Goal: Navigation & Orientation: Go to known website

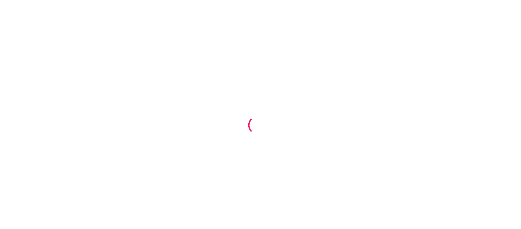
click at [324, 34] on div at bounding box center [260, 114] width 521 height 229
click at [488, 62] on div at bounding box center [260, 114] width 521 height 229
click at [493, 39] on div at bounding box center [260, 114] width 521 height 229
click at [321, 77] on div at bounding box center [260, 114] width 521 height 229
click at [218, 39] on div at bounding box center [260, 114] width 521 height 229
